Goal: Transaction & Acquisition: Download file/media

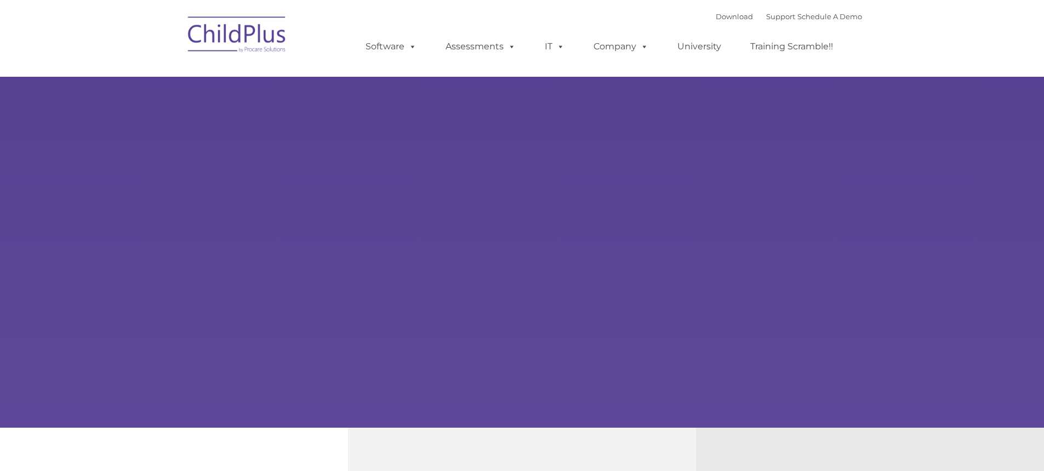
type input ""
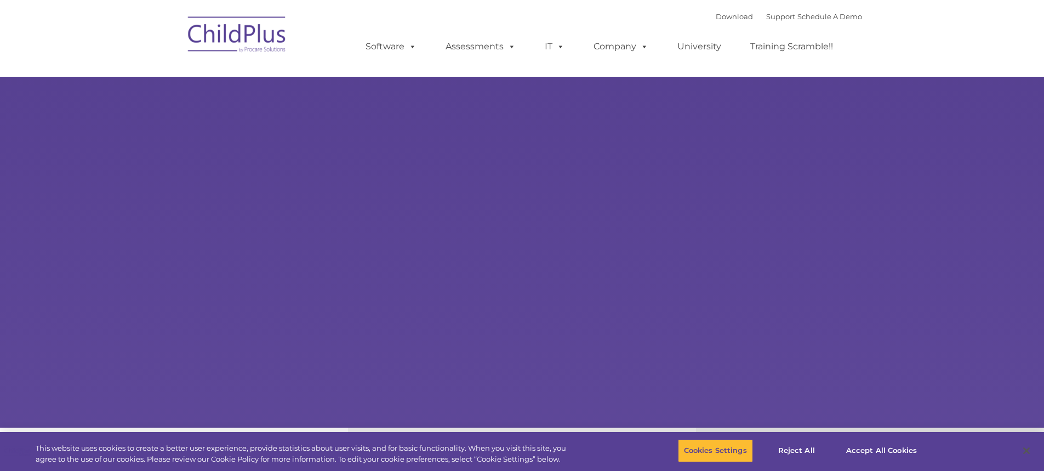
select select "MEDIUM"
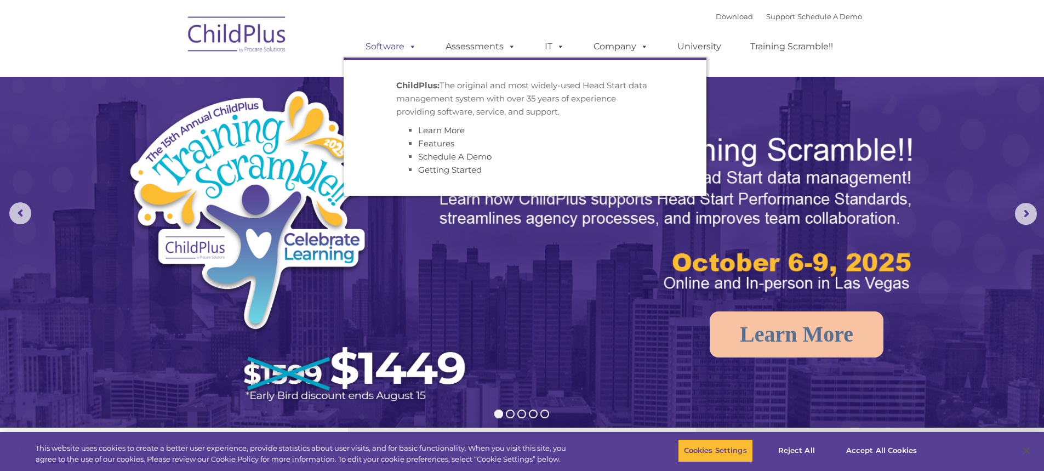
click at [380, 44] on link "Software" at bounding box center [391, 47] width 73 height 22
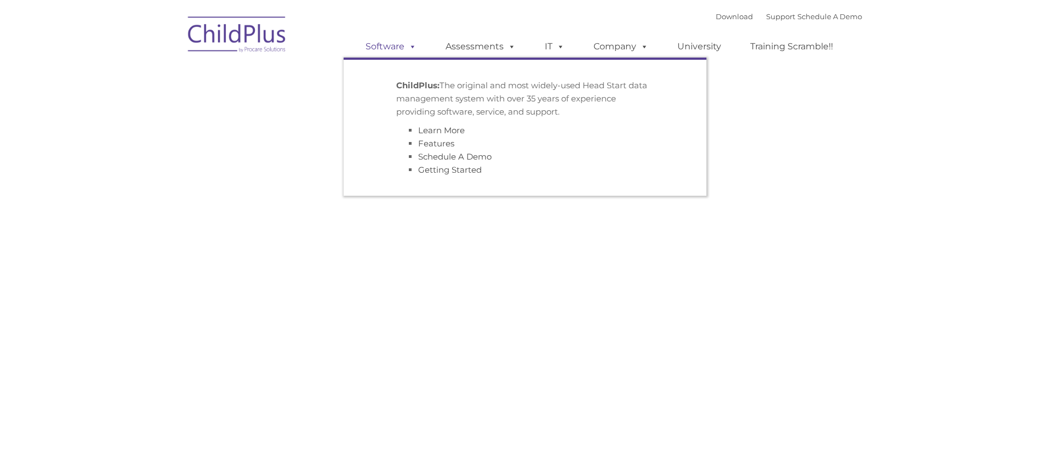
type input ""
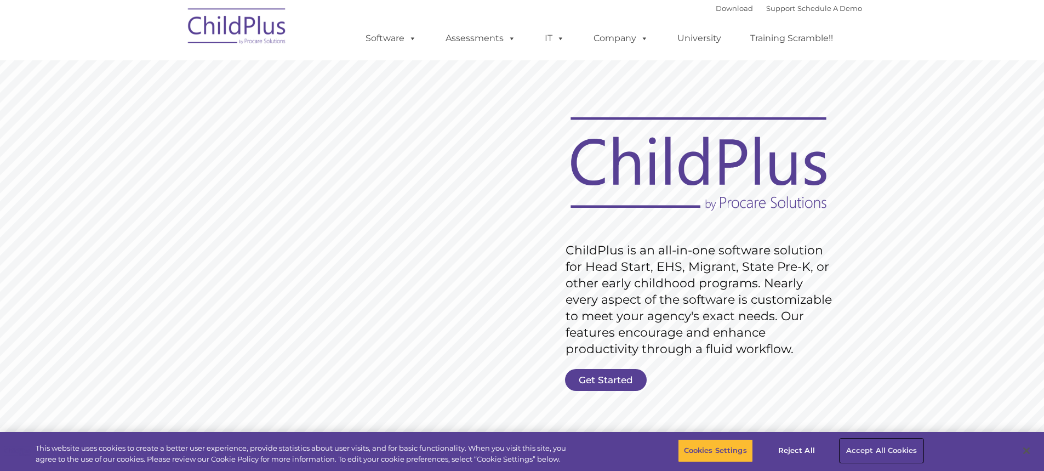
click at [884, 448] on button "Accept All Cookies" at bounding box center [881, 450] width 83 height 23
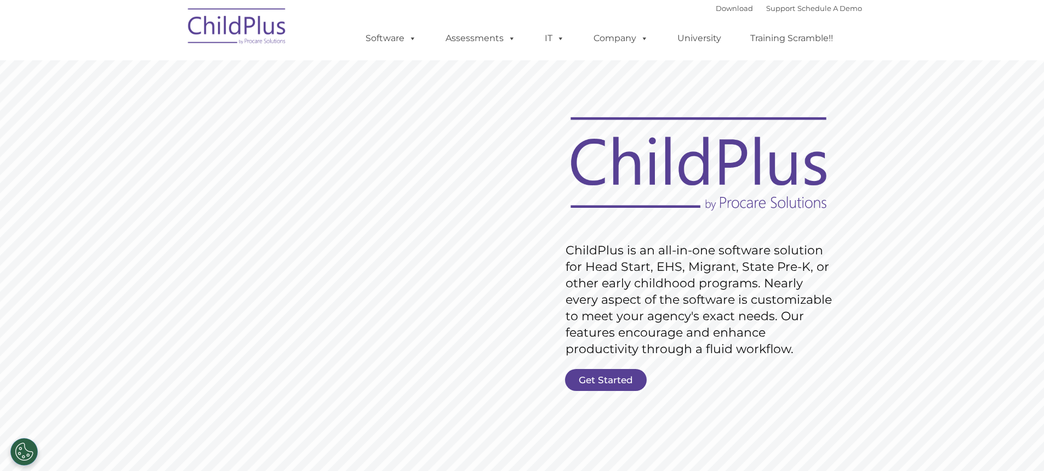
click at [726, 13] on div "Download Support | Schedule A Demo " at bounding box center [789, 8] width 146 height 16
click at [728, 5] on link "Download" at bounding box center [734, 8] width 37 height 9
